Goal: Information Seeking & Learning: Learn about a topic

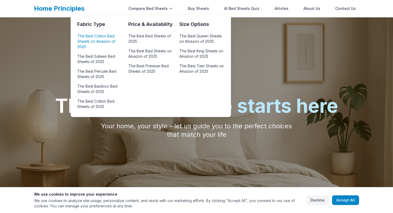
click at [108, 37] on link "The Best Cotton Bed Sheets on Amazon of 2025" at bounding box center [99, 41] width 45 height 18
